Goal: Task Accomplishment & Management: Manage account settings

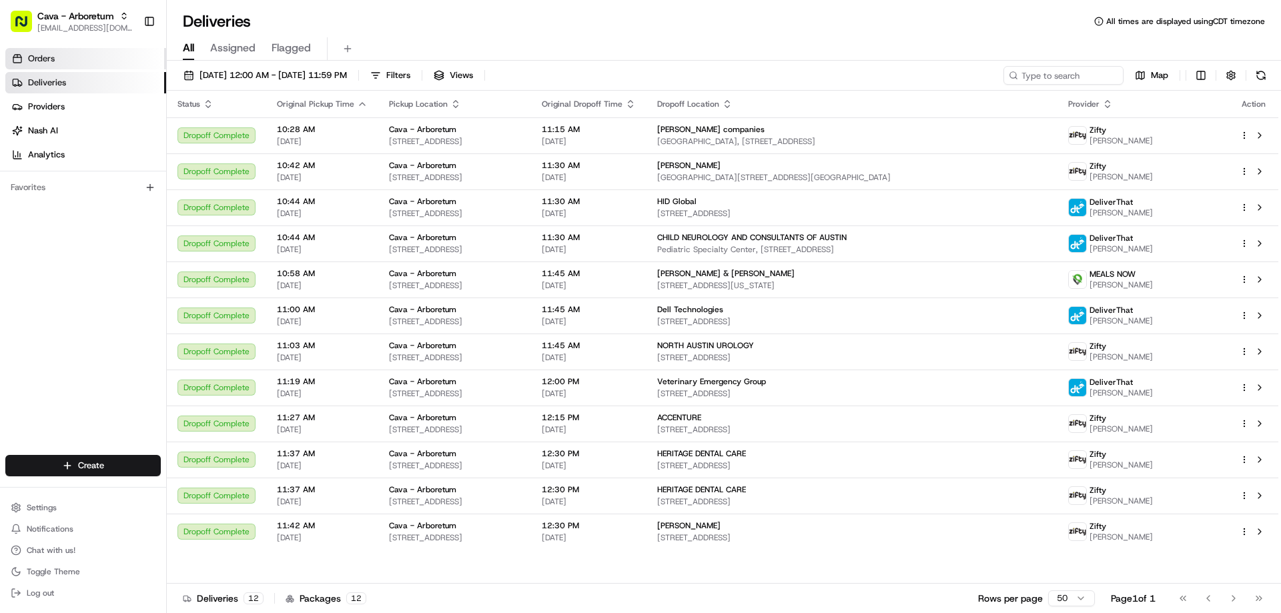
click at [100, 57] on link "Orders" at bounding box center [85, 58] width 161 height 21
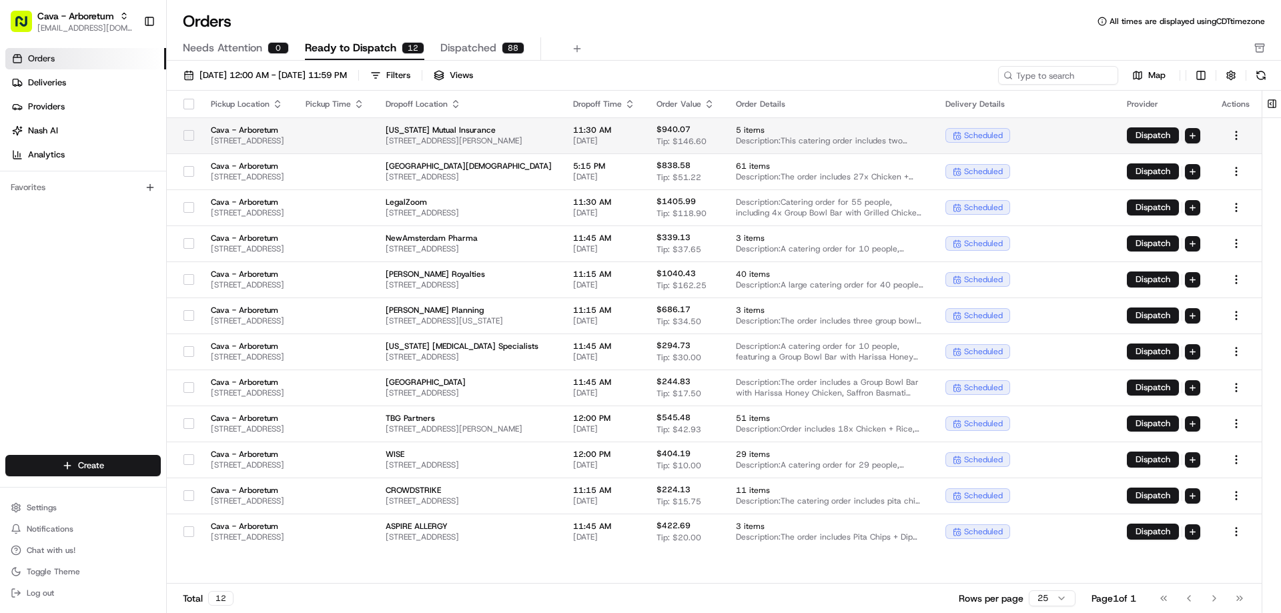
click at [183, 138] on button "button" at bounding box center [188, 135] width 11 height 11
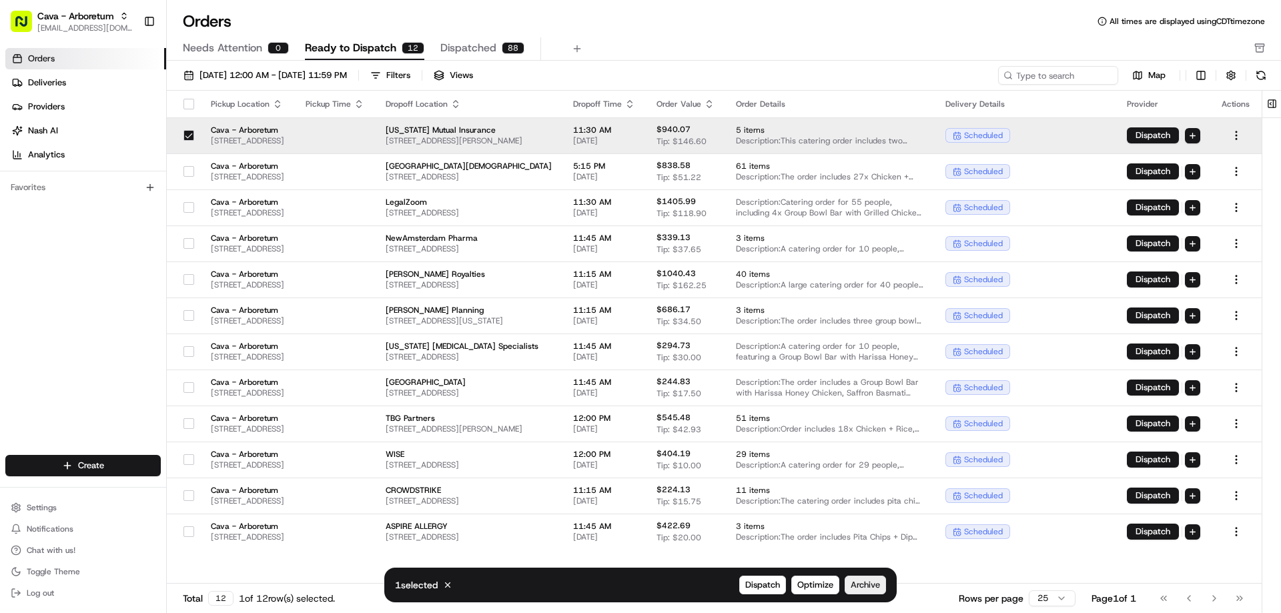
click at [873, 583] on span "Archive" at bounding box center [864, 585] width 29 height 12
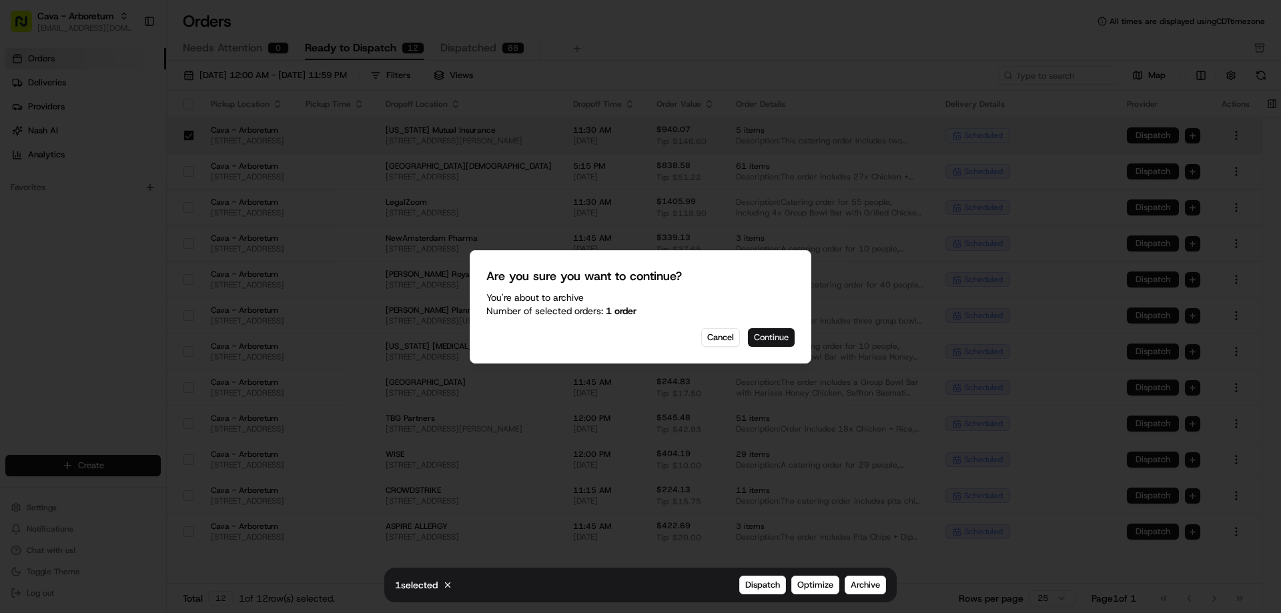
click at [760, 334] on button "Continue" at bounding box center [771, 337] width 47 height 19
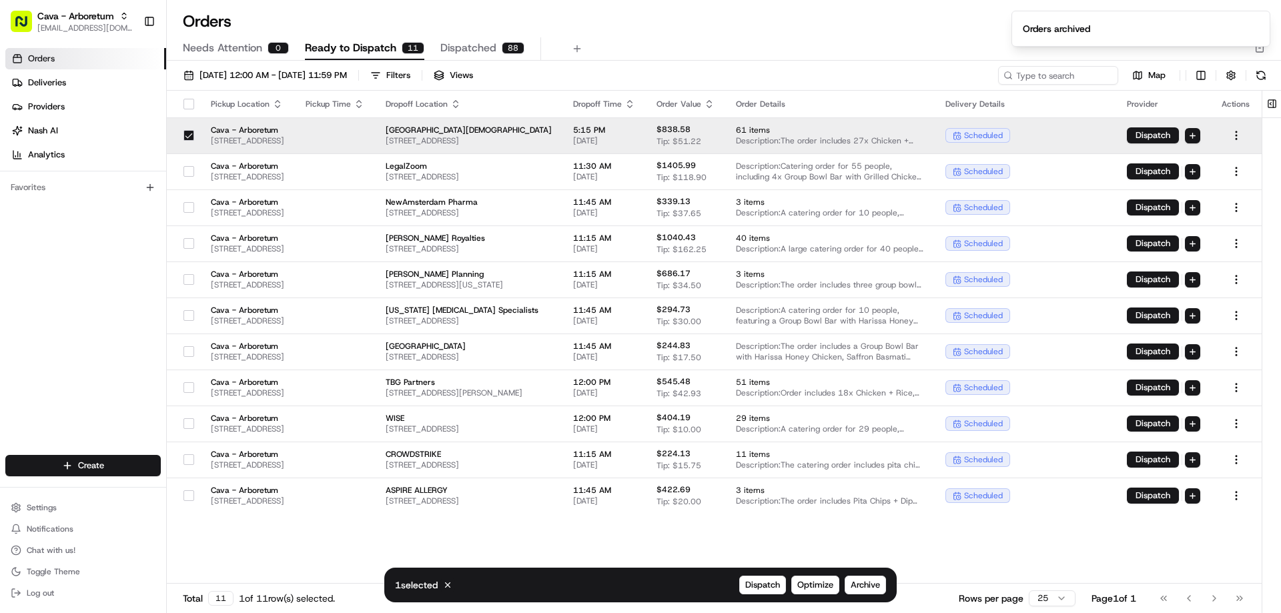
click at [183, 139] on button "button" at bounding box center [188, 135] width 11 height 11
